Goal: Find specific page/section: Find specific page/section

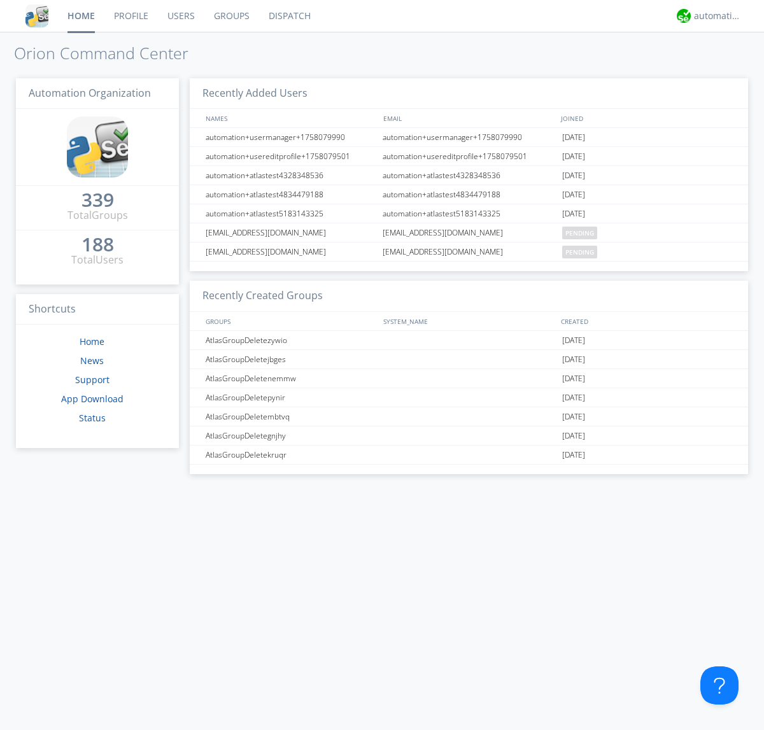
click at [288, 16] on link "Dispatch" at bounding box center [289, 16] width 61 height 32
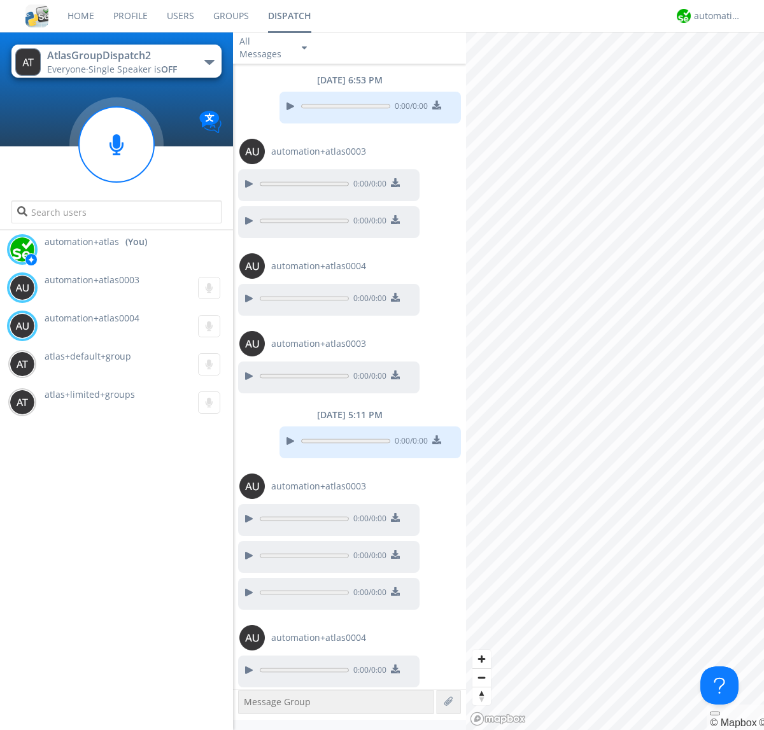
scroll to position [81, 0]
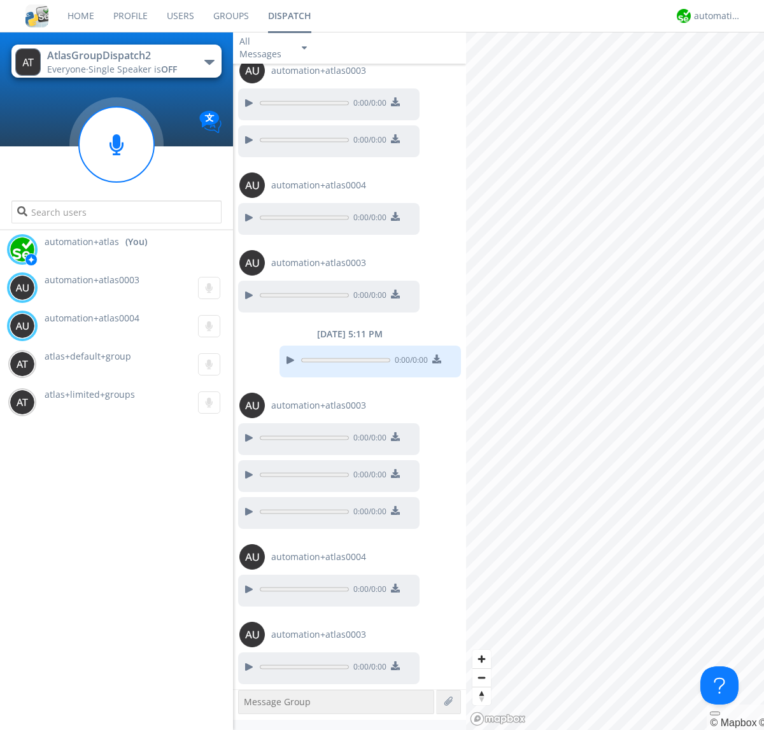
click at [209, 62] on div "button" at bounding box center [209, 62] width 10 height 5
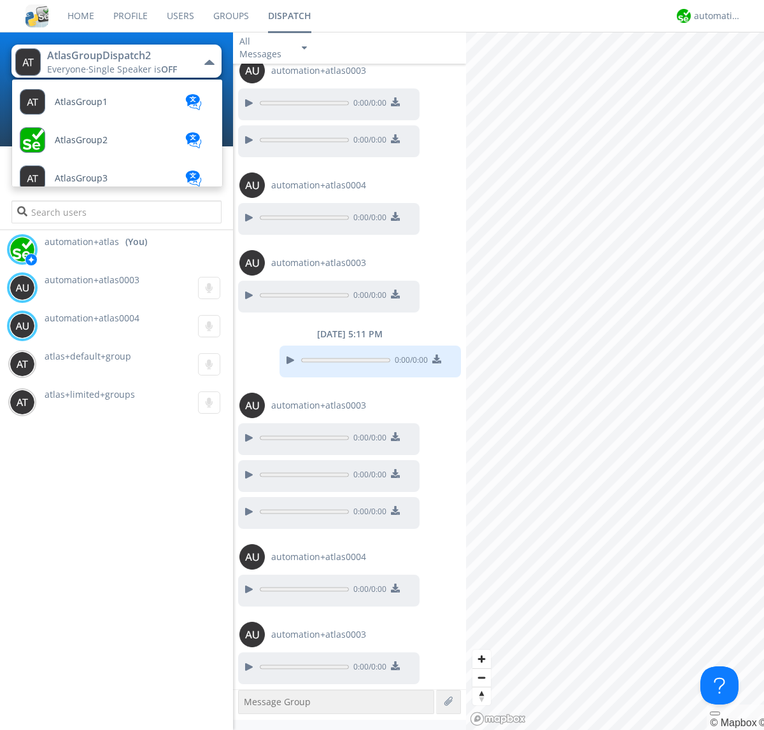
click at [96, 250] on span "AtlasGroupDispatch" at bounding box center [97, 255] width 85 height 10
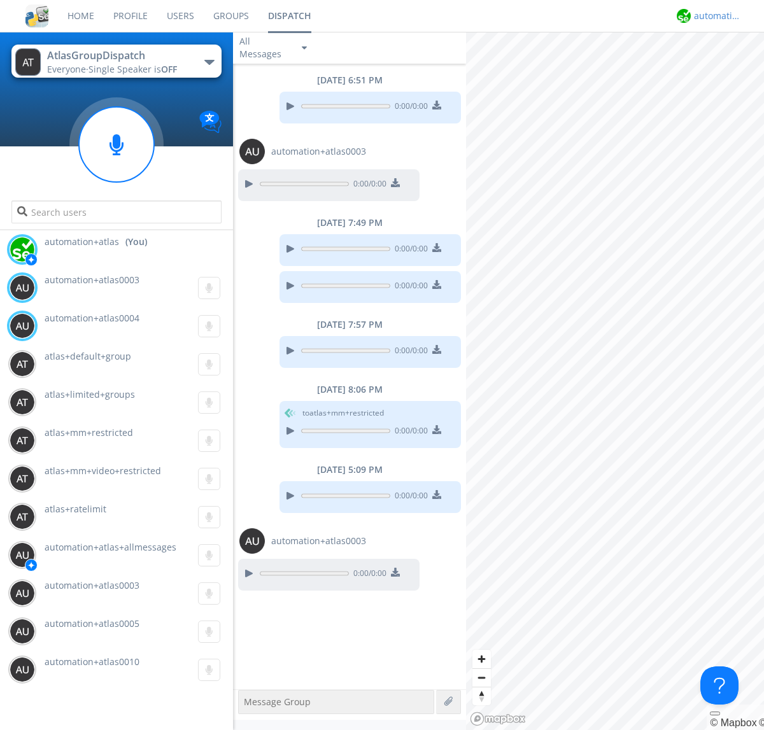
click at [714, 16] on div "automation+atlas" at bounding box center [718, 16] width 48 height 13
